Goal: Go to known website: Go to known website

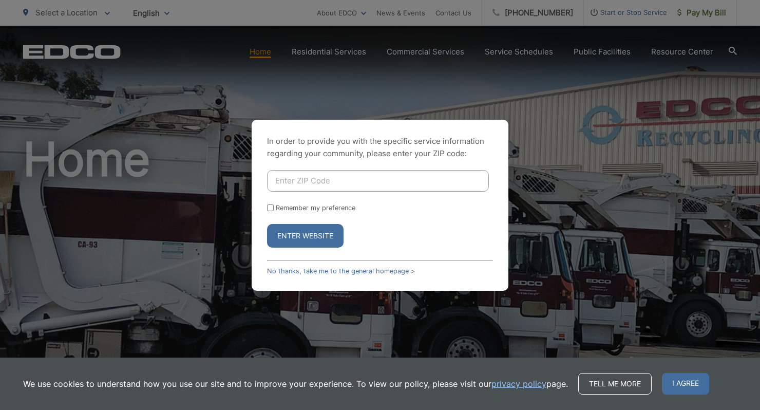
click at [322, 241] on button "Enter Website" at bounding box center [305, 236] width 77 height 24
click at [322, 231] on button "Enter Website" at bounding box center [305, 236] width 77 height 24
click at [280, 207] on label "Remember my preference" at bounding box center [316, 208] width 80 height 8
click at [274, 207] on input "Remember my preference" at bounding box center [270, 208] width 7 height 7
checkbox input "true"
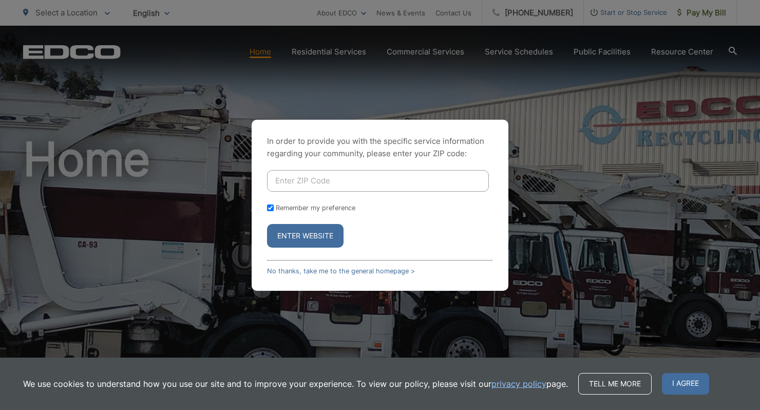
click at [282, 232] on button "Enter Website" at bounding box center [305, 236] width 77 height 24
click at [282, 273] on link "No thanks, take me to the general homepage >" at bounding box center [341, 271] width 148 height 8
